Goal: Information Seeking & Learning: Learn about a topic

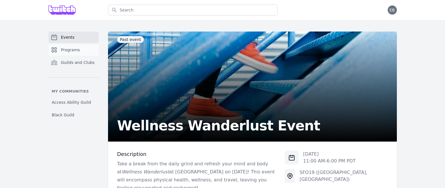
click at [76, 51] on span "Programs" at bounding box center [70, 50] width 19 height 6
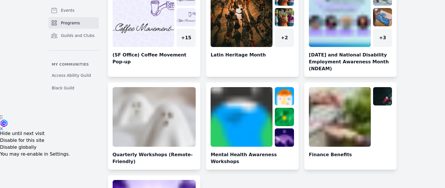
scroll to position [161, 0]
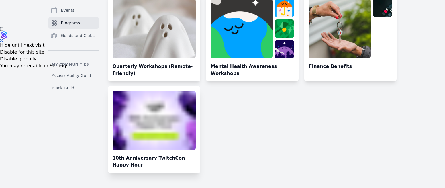
click at [169, 125] on link at bounding box center [154, 132] width 93 height 83
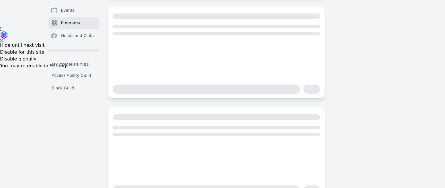
scroll to position [8, 0]
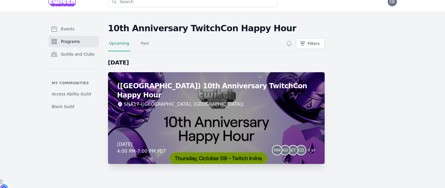
click at [221, 117] on div "([GEOGRAPHIC_DATA]) 10th Anniversary TwitchCon Happy Hour SNA17 ([GEOGRAPHIC_DA…" at bounding box center [216, 118] width 217 height 92
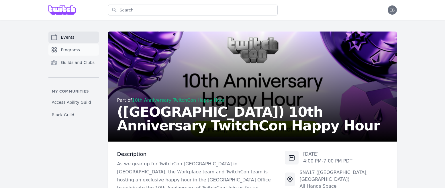
click at [70, 47] on span "Programs" at bounding box center [70, 50] width 19 height 6
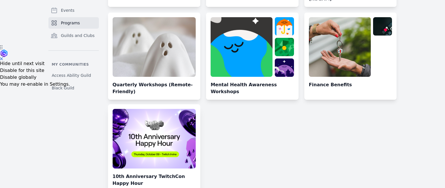
scroll to position [161, 0]
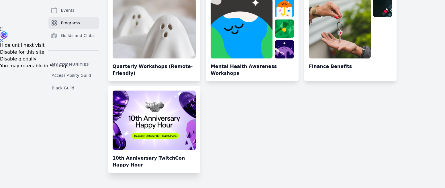
click at [138, 160] on link at bounding box center [154, 132] width 93 height 83
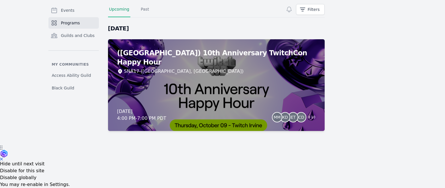
scroll to position [8, 0]
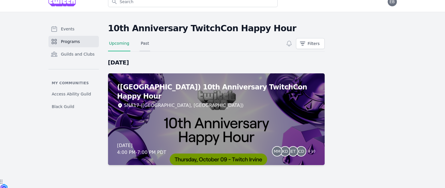
click at [142, 42] on link "Past" at bounding box center [145, 45] width 11 height 11
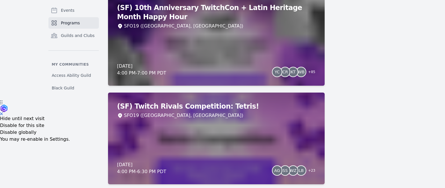
scroll to position [97, 0]
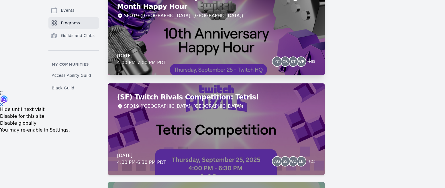
click at [178, 49] on div "(SF) 10th Anniversary TwitchCon + Latin Heritage Month Happy Hour SFO19 ([GEOGR…" at bounding box center [216, 30] width 217 height 92
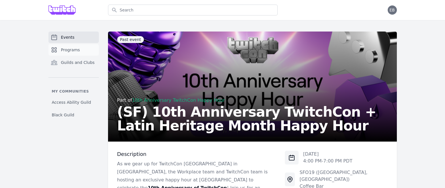
click at [64, 50] on span "Programs" at bounding box center [70, 50] width 19 height 6
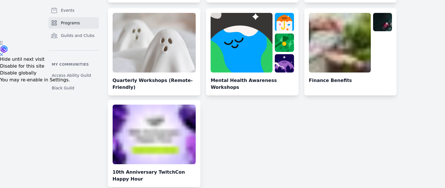
click at [165, 123] on link at bounding box center [154, 146] width 93 height 83
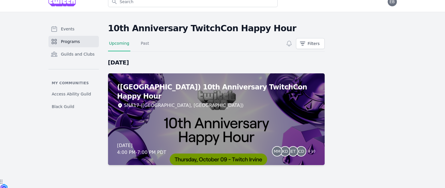
click at [263, 32] on h2 "10th Anniversary TwitchCon Happy Hour" at bounding box center [216, 28] width 217 height 10
click at [271, 30] on h2 "10th Anniversary TwitchCon Happy Hour" at bounding box center [216, 28] width 217 height 10
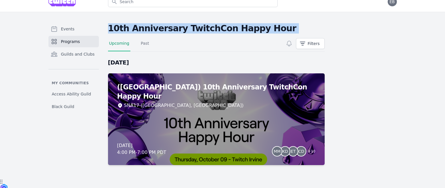
click at [271, 30] on h2 "10th Anniversary TwitchCon Happy Hour" at bounding box center [216, 28] width 217 height 10
copy h2 "10th Anniversary TwitchCon Happy Hour"
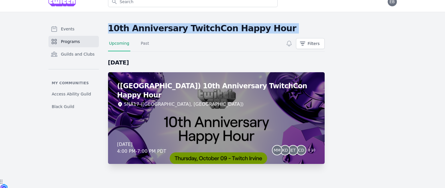
click at [207, 101] on div "SNA17 ([GEOGRAPHIC_DATA], [GEOGRAPHIC_DATA])" at bounding box center [216, 104] width 198 height 7
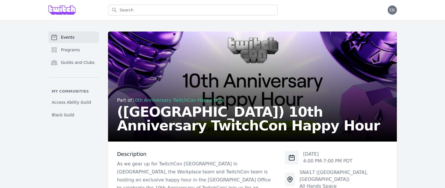
scroll to position [57, 0]
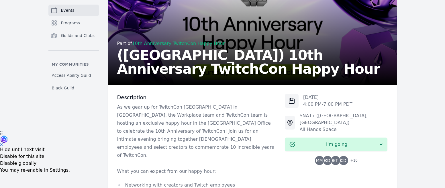
click at [214, 159] on p at bounding box center [196, 163] width 159 height 8
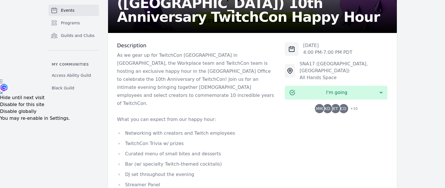
scroll to position [88, 0]
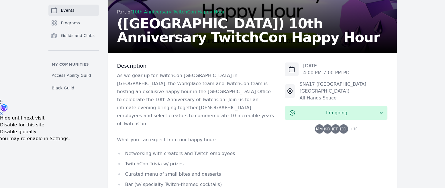
click at [223, 109] on p "As we gear up for TwitchCon [GEOGRAPHIC_DATA] in [GEOGRAPHIC_DATA], the Workpla…" at bounding box center [196, 100] width 159 height 56
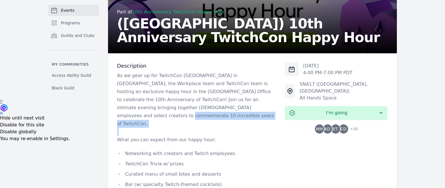
drag, startPoint x: 223, startPoint y: 109, endPoint x: 209, endPoint y: 107, distance: 13.9
click at [209, 107] on p "As we gear up for TwitchCon [GEOGRAPHIC_DATA] in [GEOGRAPHIC_DATA], the Workpla…" at bounding box center [196, 100] width 159 height 56
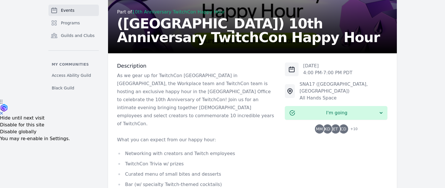
click at [221, 108] on p "As we gear up for TwitchCon [GEOGRAPHIC_DATA] in [GEOGRAPHIC_DATA], the Workpla…" at bounding box center [196, 100] width 159 height 56
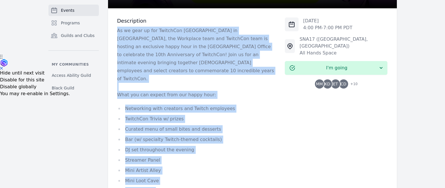
scroll to position [149, 0]
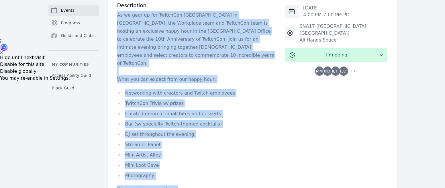
drag, startPoint x: 117, startPoint y: 74, endPoint x: 176, endPoint y: 175, distance: 116.6
click at [176, 175] on div "As we gear up for TwitchCon [GEOGRAPHIC_DATA] in [GEOGRAPHIC_DATA], the Workpla…" at bounding box center [196, 102] width 159 height 182
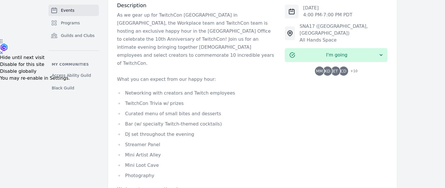
click at [227, 75] on p "What you can expect from our happy hour:" at bounding box center [196, 79] width 159 height 8
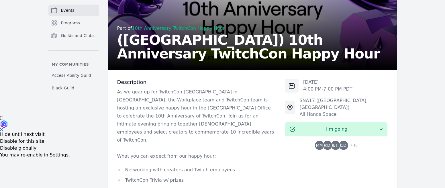
scroll to position [47, 0]
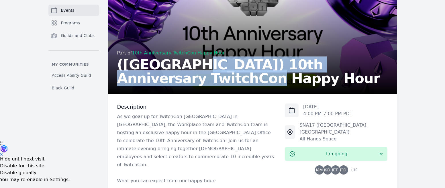
drag, startPoint x: 168, startPoint y: 63, endPoint x: 169, endPoint y: 88, distance: 24.4
click at [169, 88] on div "Part of 10th Anniversary TwitchCon Happy Hour ([GEOGRAPHIC_DATA]) 10th Annivers…" at bounding box center [252, 39] width 289 height 110
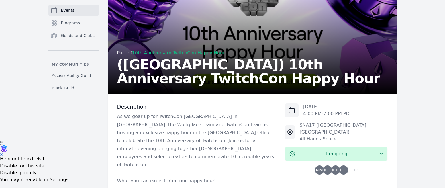
click at [165, 73] on h2 "([GEOGRAPHIC_DATA]) 10th Anniversary TwitchCon Happy Hour" at bounding box center [252, 72] width 270 height 28
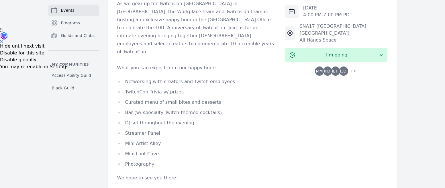
scroll to position [215, 0]
